Goal: Information Seeking & Learning: Learn about a topic

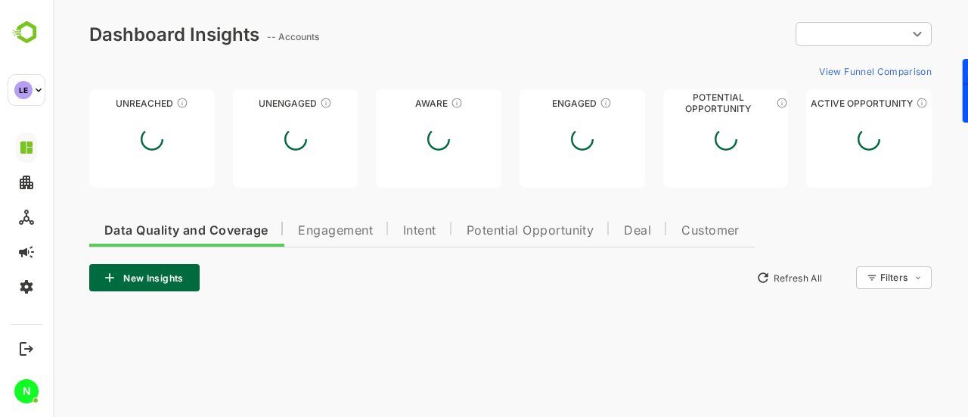
type input "**********"
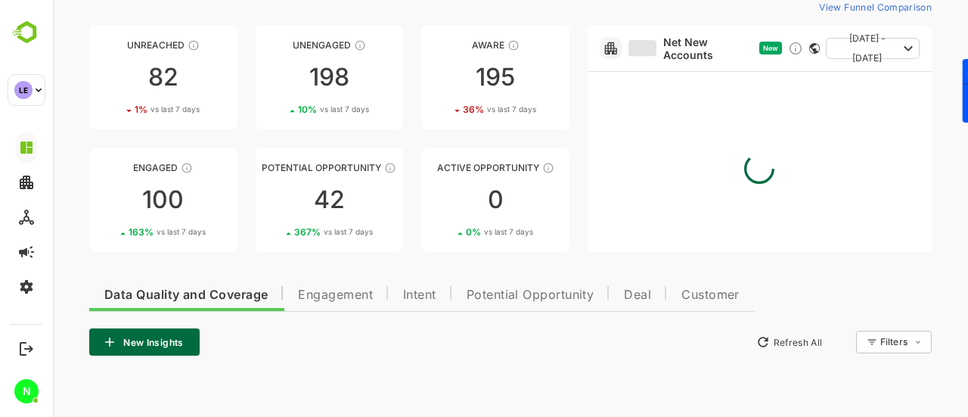
scroll to position [318, 0]
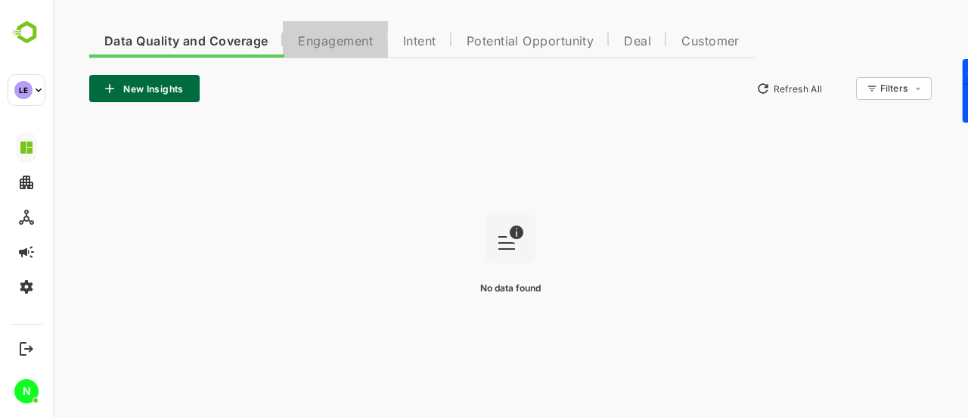
click at [333, 45] on span "Engagement" at bounding box center [335, 42] width 75 height 12
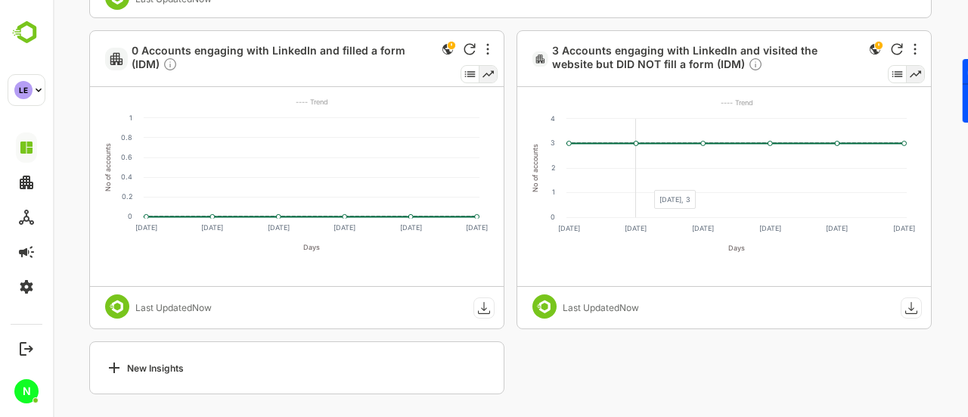
scroll to position [2685, 0]
click at [645, 141] on icon at bounding box center [712, 114] width 384 height 55
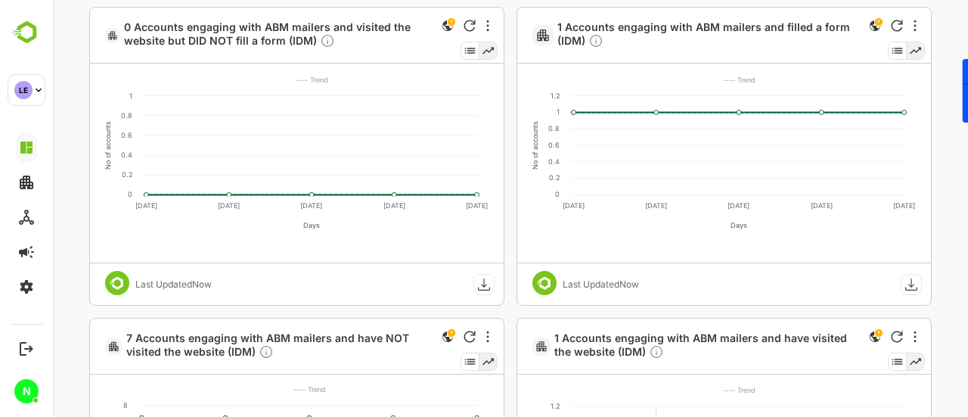
scroll to position [1375, 0]
click at [654, 110] on icon at bounding box center [657, 113] width 6 height 6
click at [677, 112] on icon at bounding box center [712, 90] width 384 height 48
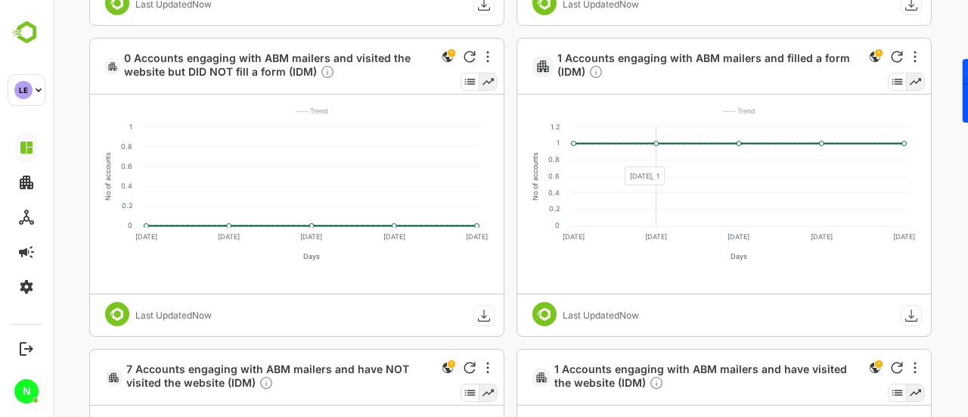
scroll to position [1342, 0]
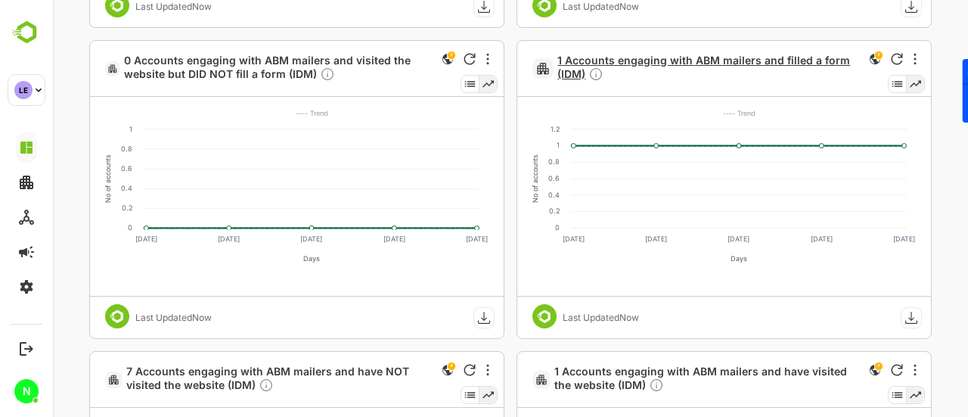
click at [575, 73] on span "1 Accounts engaging with ABM mailers and filled a form (IDM)" at bounding box center [709, 69] width 303 height 30
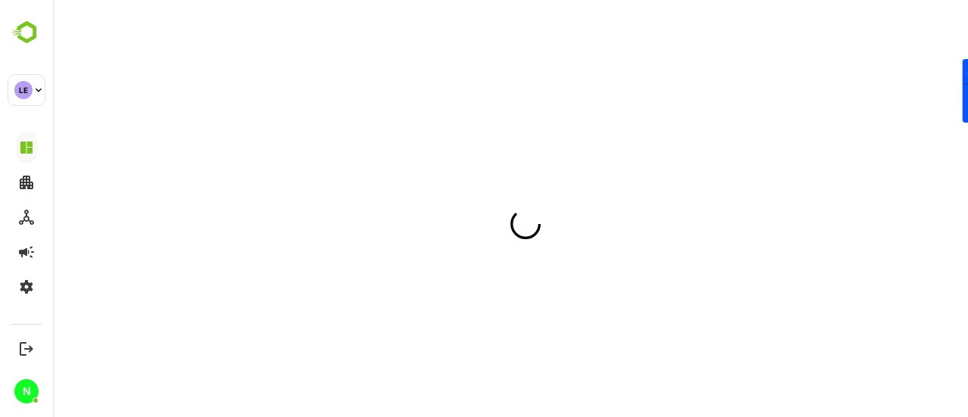
scroll to position [0, 0]
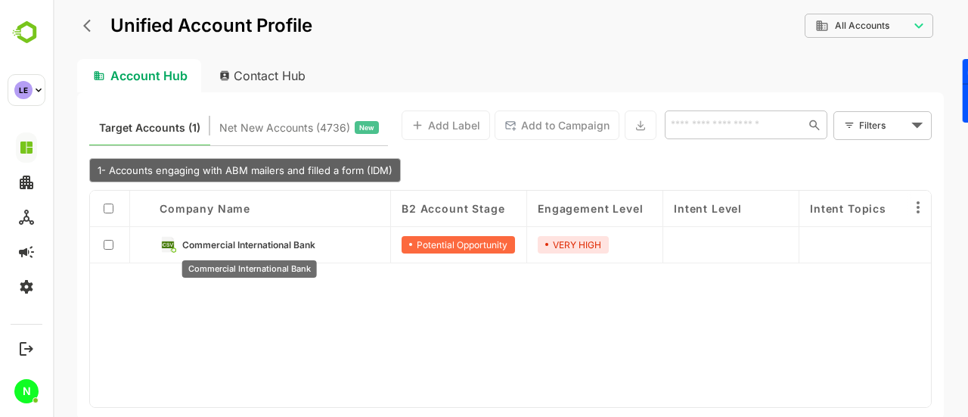
click at [290, 249] on span "Commercial International Bank" at bounding box center [248, 244] width 133 height 11
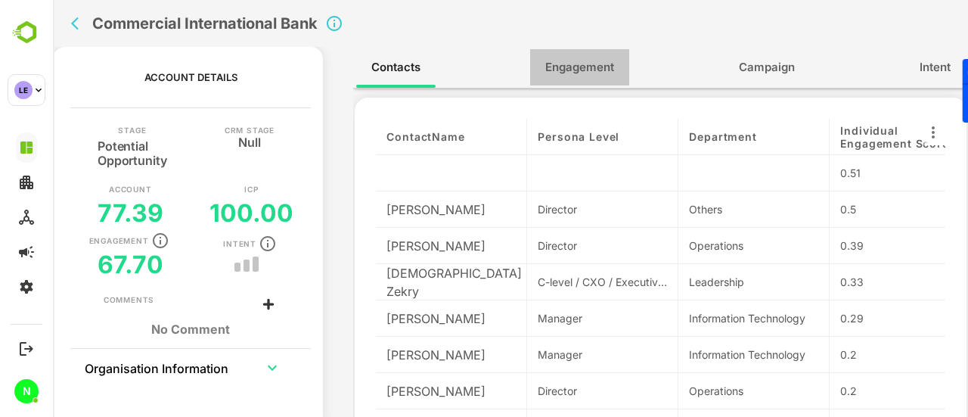
click at [589, 64] on span "Engagement" at bounding box center [579, 67] width 69 height 20
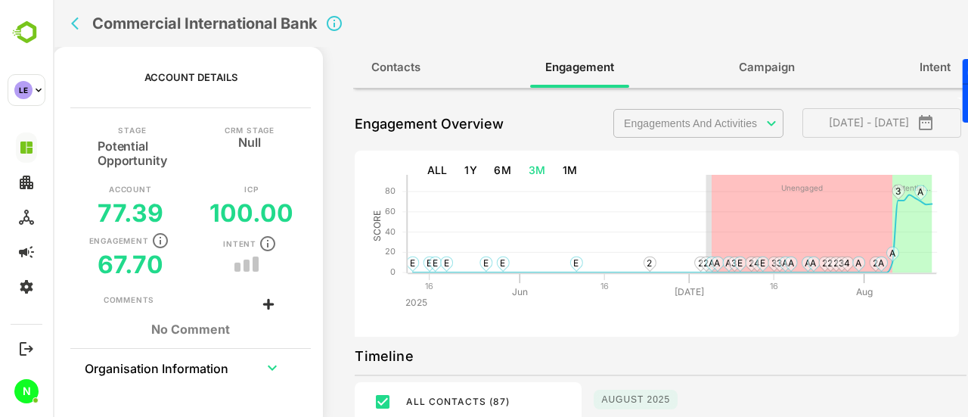
click at [706, 123] on body "**********" at bounding box center [510, 208] width 915 height 417
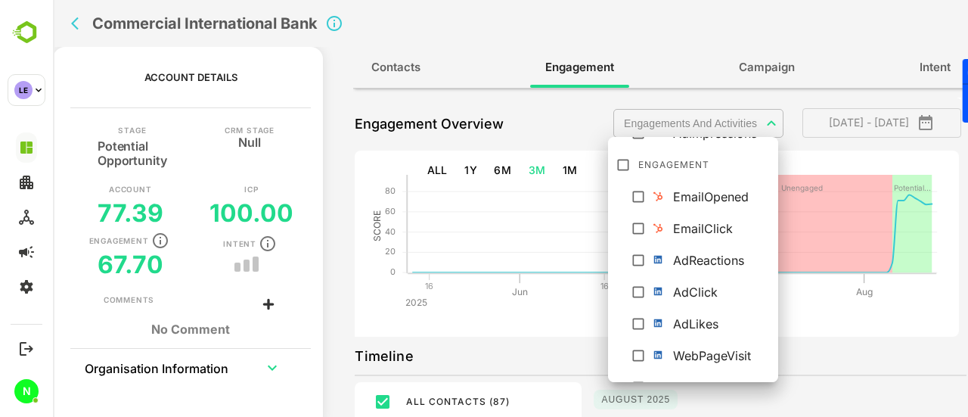
scroll to position [265, 0]
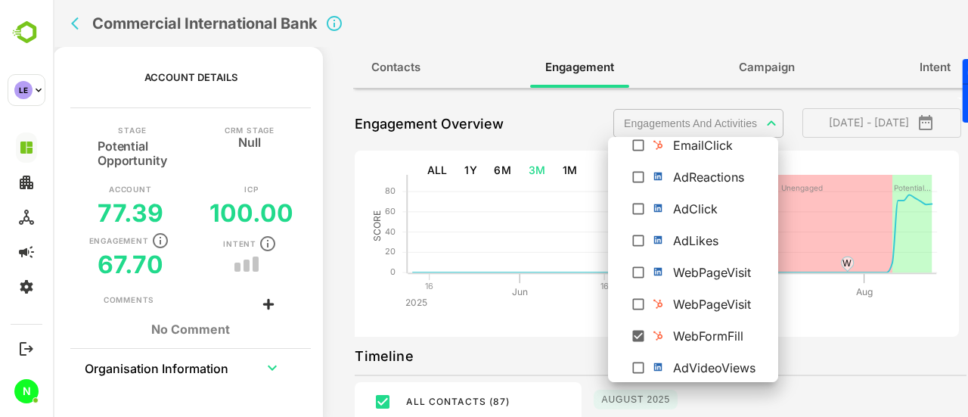
click at [831, 353] on div at bounding box center [510, 208] width 915 height 417
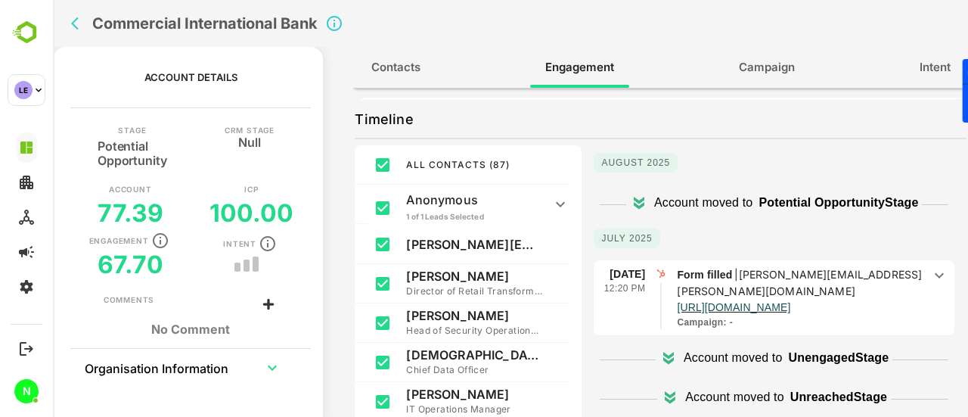
scroll to position [246, 0]
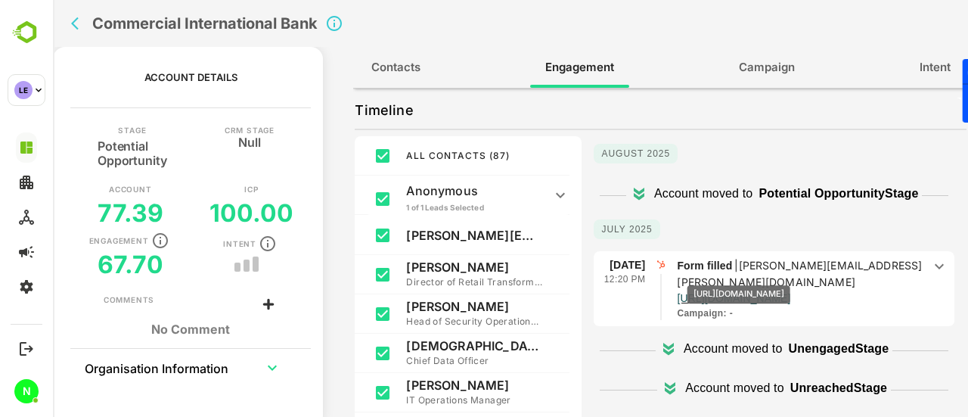
click at [760, 290] on p "[URL][DOMAIN_NAME]" at bounding box center [733, 297] width 113 height 15
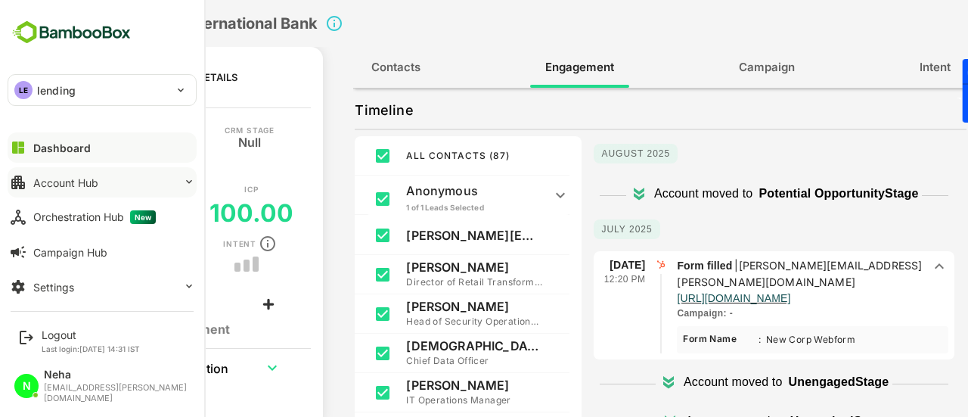
click at [64, 191] on button "Account Hub" at bounding box center [102, 182] width 189 height 30
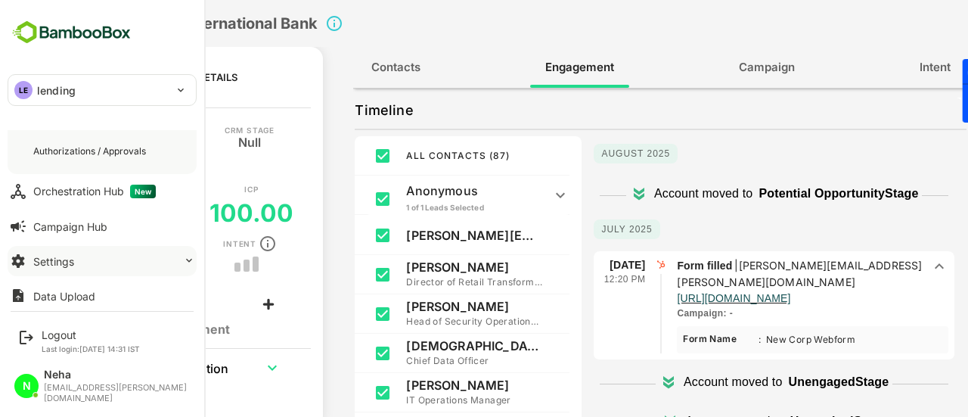
click at [74, 258] on button "Settings" at bounding box center [102, 261] width 189 height 30
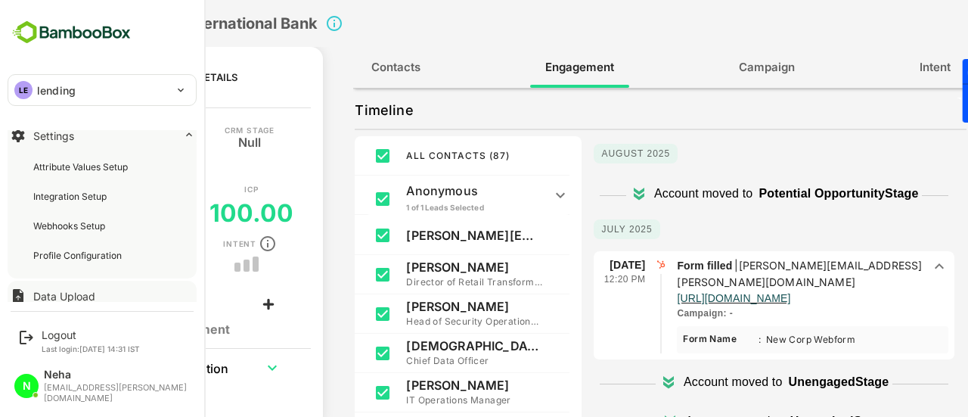
click at [67, 294] on div "Data Upload" at bounding box center [64, 296] width 62 height 13
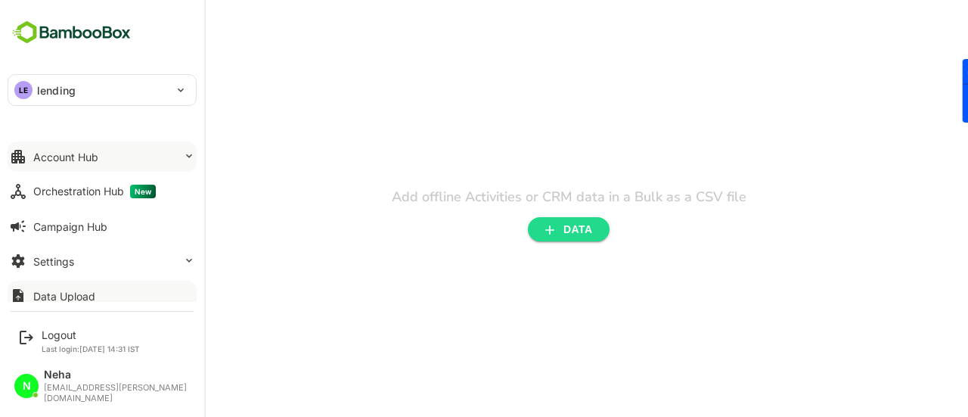
click at [76, 157] on div "Account Hub" at bounding box center [65, 157] width 65 height 13
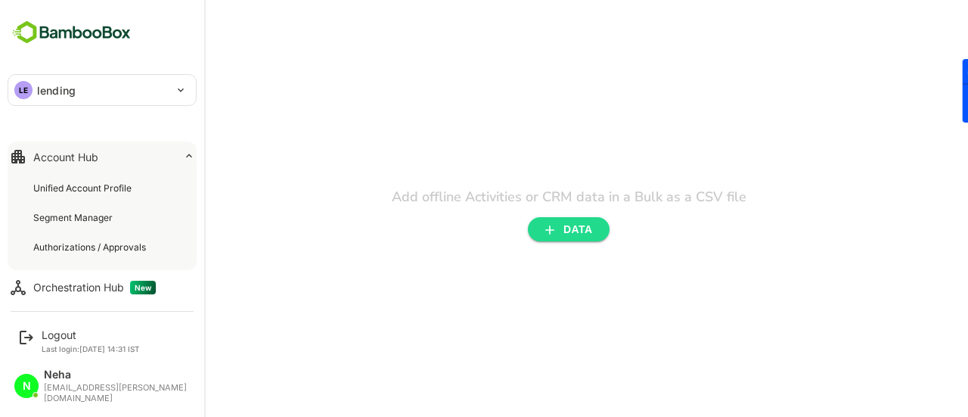
click at [118, 89] on div "LE lending" at bounding box center [92, 90] width 169 height 30
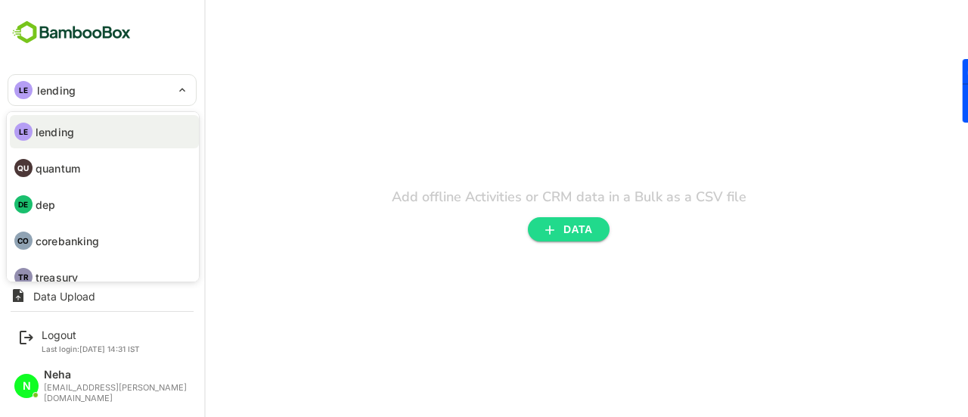
click at [71, 205] on li "DE dep" at bounding box center [104, 204] width 189 height 33
type input "***"
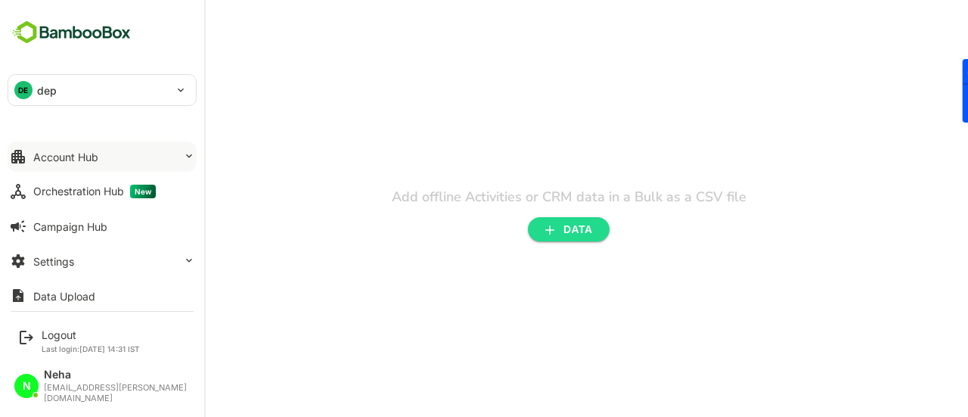
click at [88, 152] on div "Account Hub" at bounding box center [65, 157] width 65 height 13
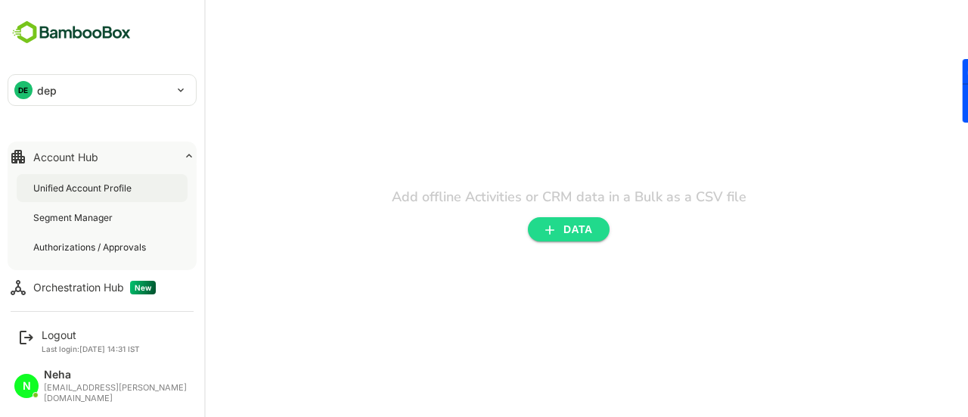
click at [80, 185] on div "Unified Account Profile" at bounding box center [83, 188] width 101 height 13
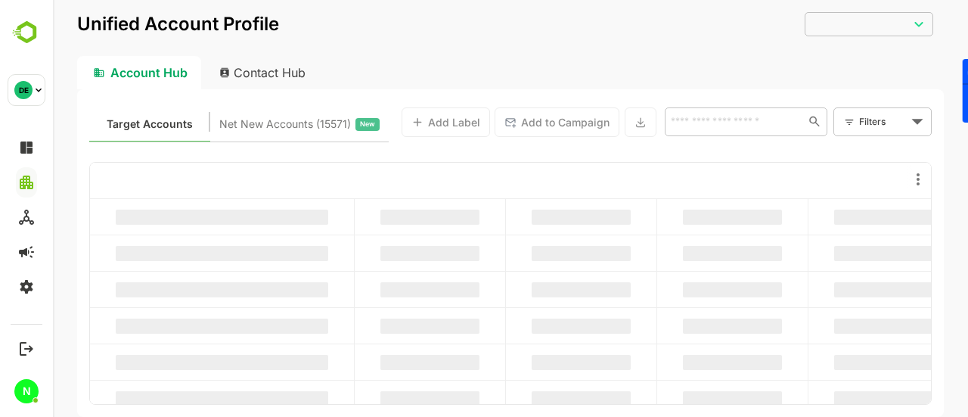
type input "**********"
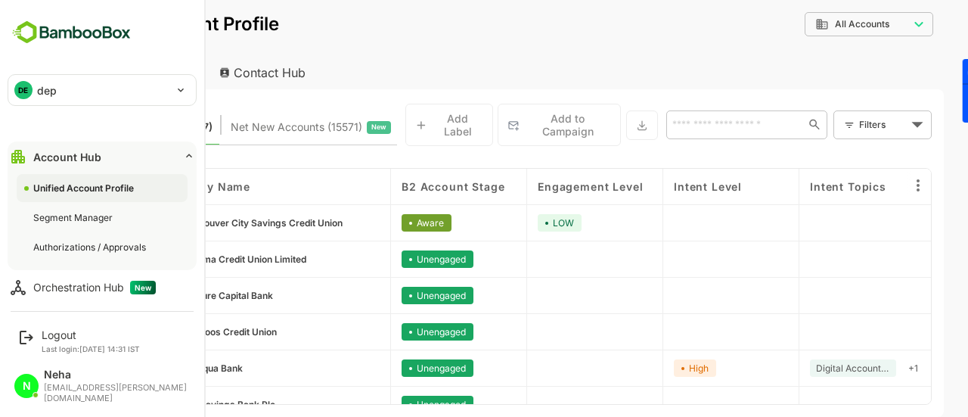
click at [66, 34] on img at bounding box center [72, 32] width 128 height 29
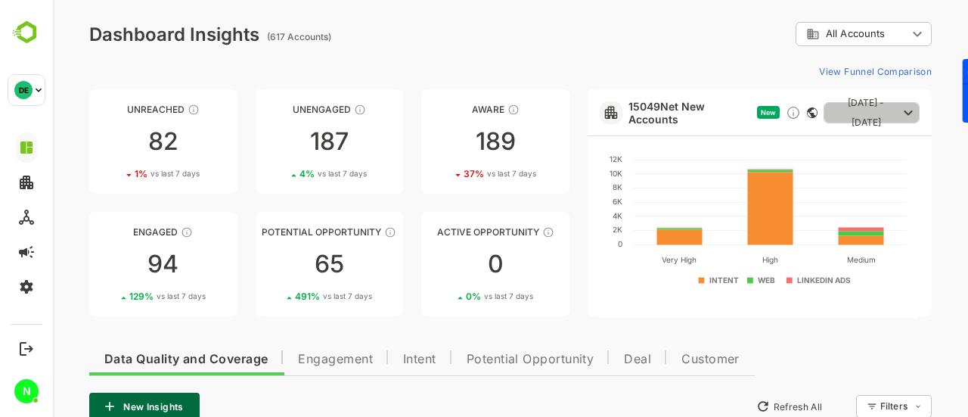
click at [896, 113] on span "[DATE] - [DATE]" at bounding box center [866, 112] width 61 height 39
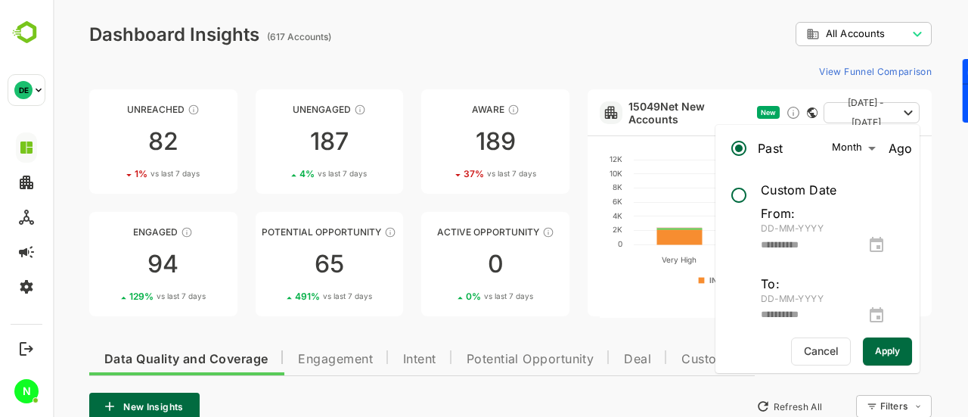
click at [886, 110] on span "[DATE] - [DATE]" at bounding box center [866, 112] width 61 height 39
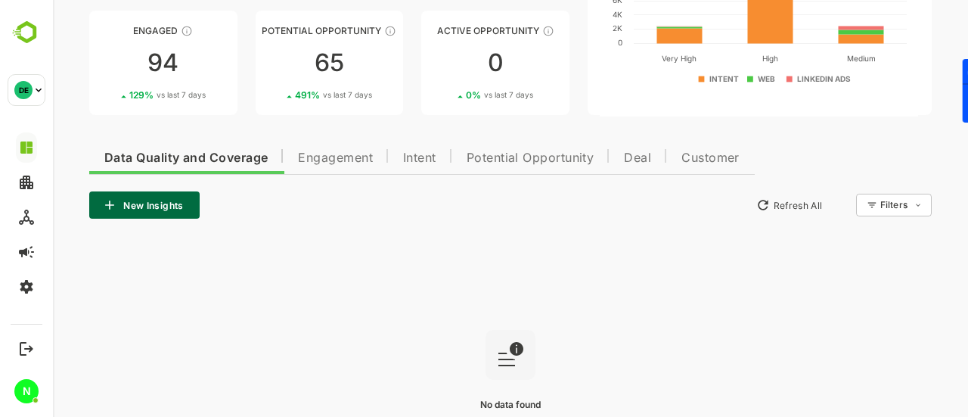
scroll to position [172, 0]
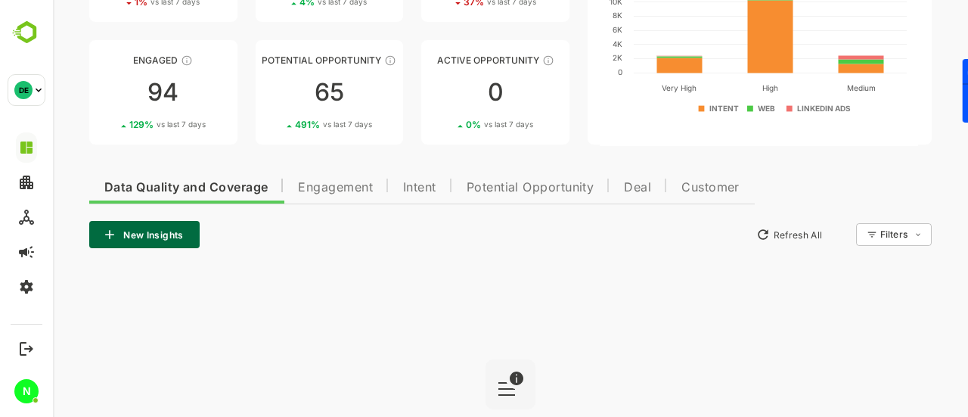
click at [305, 182] on span "Engagement" at bounding box center [335, 188] width 75 height 12
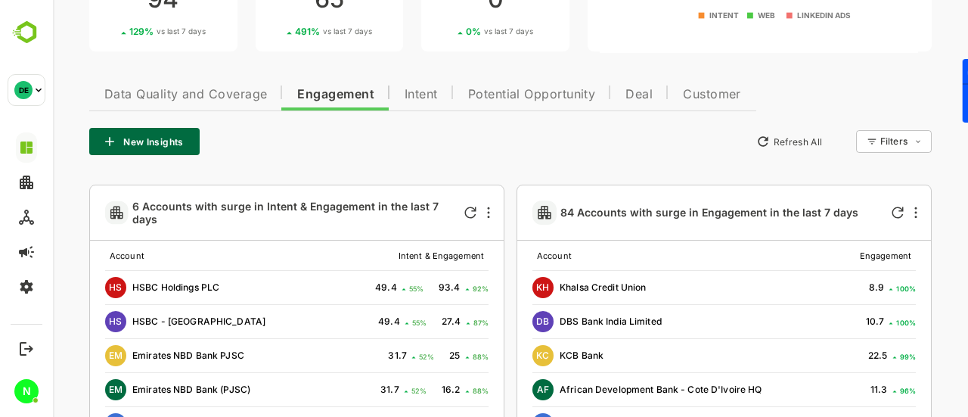
scroll to position [264, 0]
click at [219, 97] on span "Data Quality and Coverage" at bounding box center [185, 95] width 163 height 12
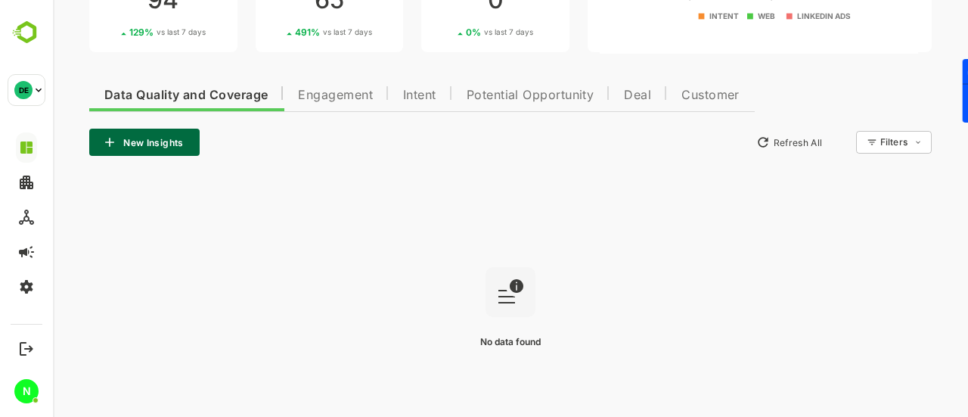
click at [356, 98] on span "Engagement" at bounding box center [335, 95] width 75 height 12
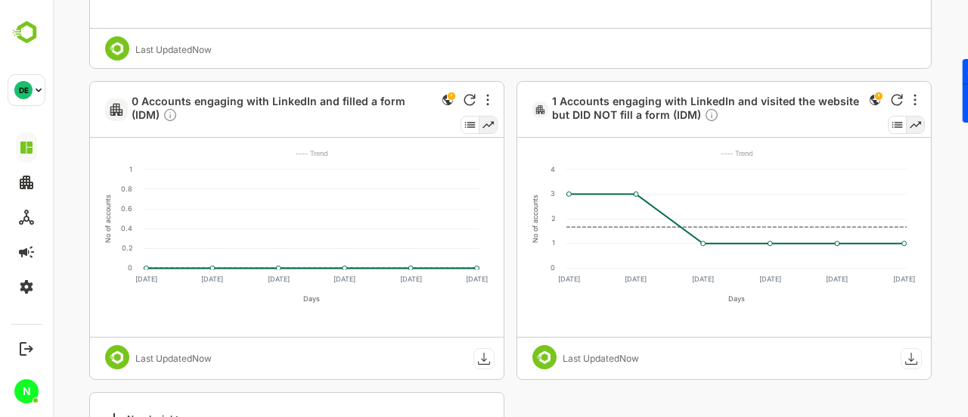
scroll to position [2634, 0]
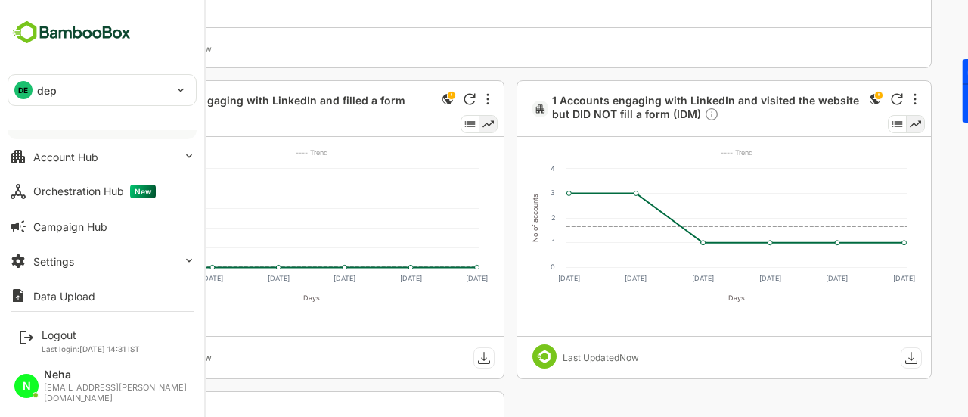
click at [31, 100] on div "DE dep" at bounding box center [92, 90] width 169 height 30
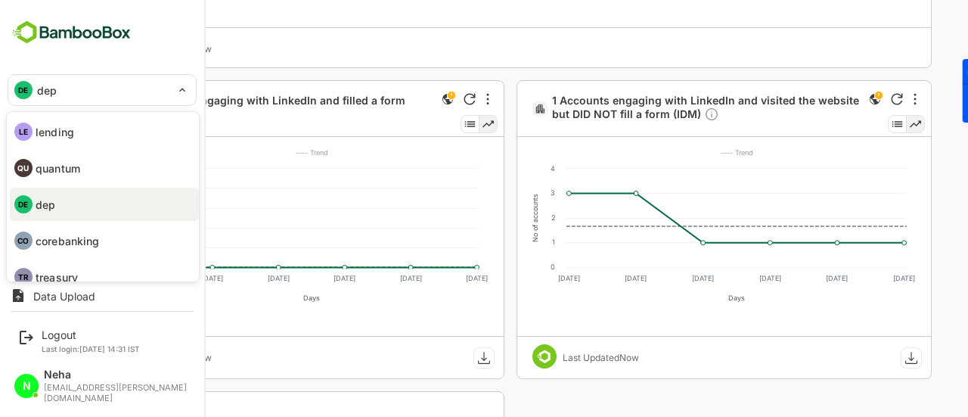
click at [39, 210] on p "dep" at bounding box center [46, 205] width 20 height 16
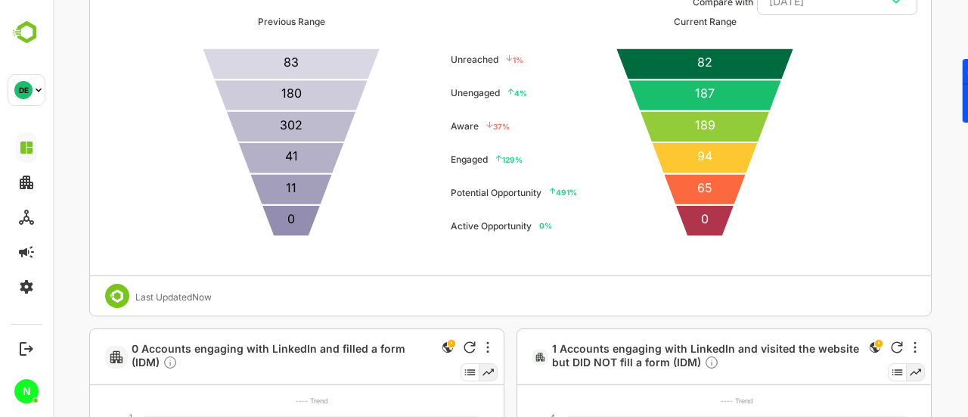
scroll to position [1559, 0]
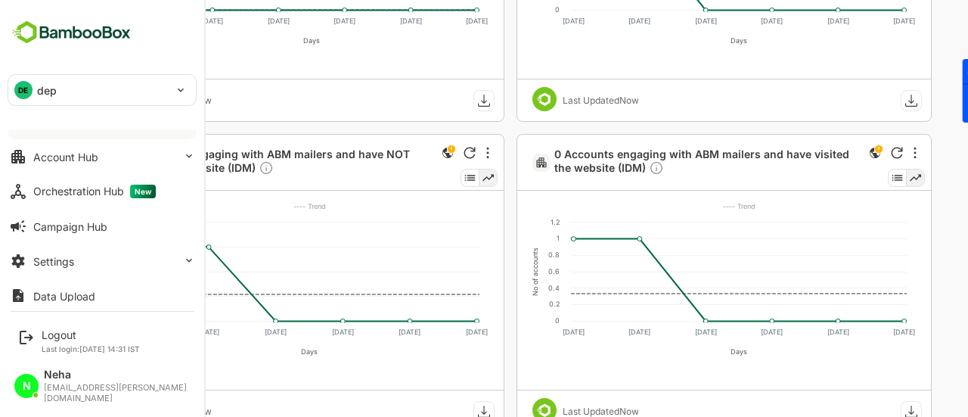
click at [19, 99] on div "DE dep" at bounding box center [92, 90] width 169 height 30
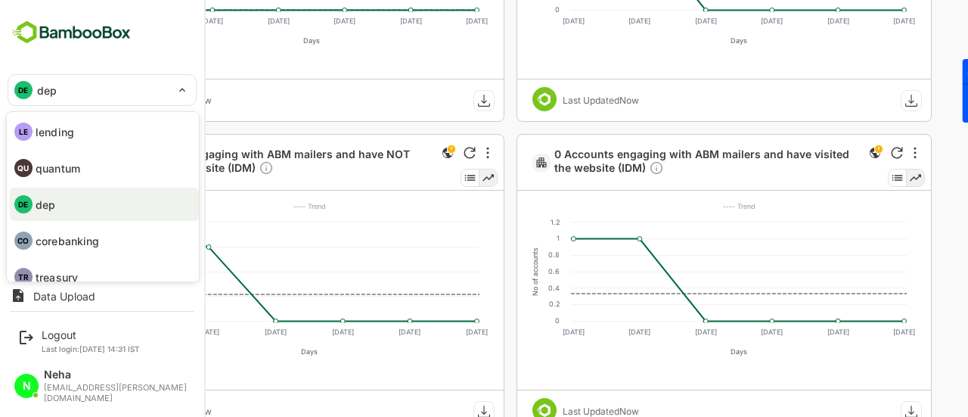
click at [76, 236] on p "corebanking" at bounding box center [68, 241] width 64 height 16
type input "**********"
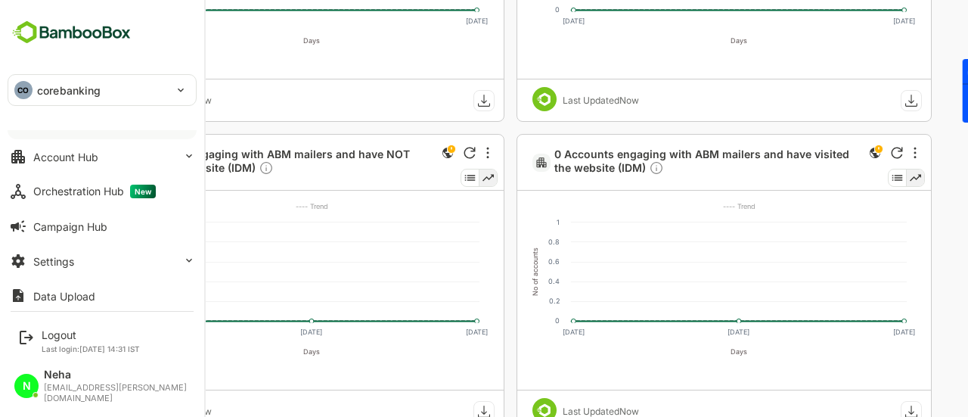
click at [506, 134] on div "0 Accounts with surge in Intent & Engagement in the last 7 days No data found L…" at bounding box center [510, 204] width 843 height 2629
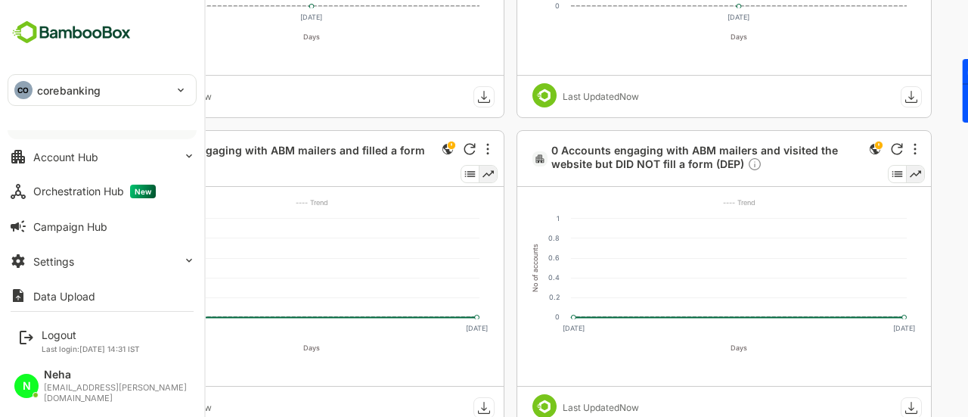
scroll to position [910, 0]
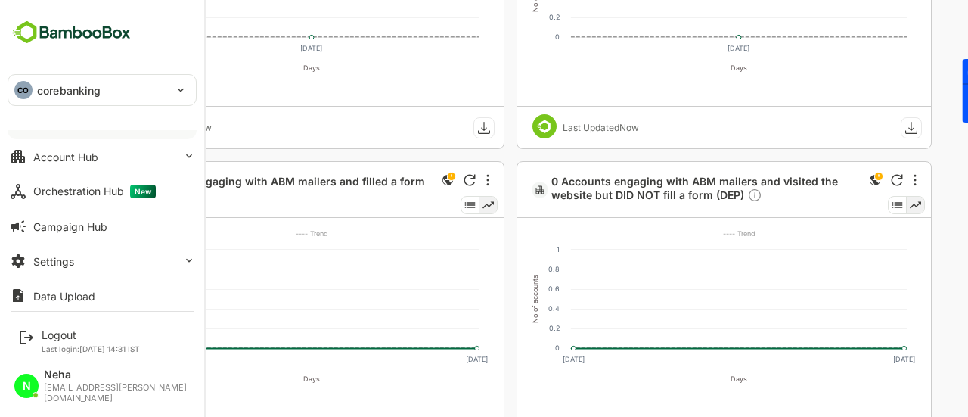
click at [100, 33] on img at bounding box center [72, 32] width 128 height 29
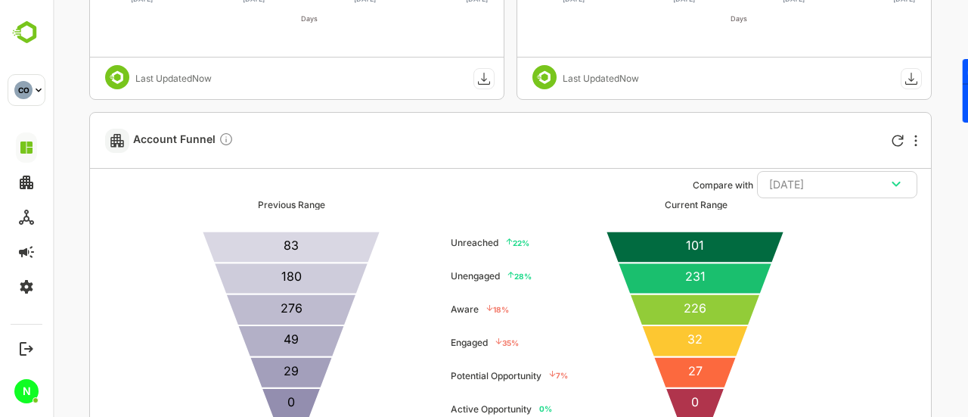
scroll to position [2205, 0]
